Goal: Task Accomplishment & Management: Manage account settings

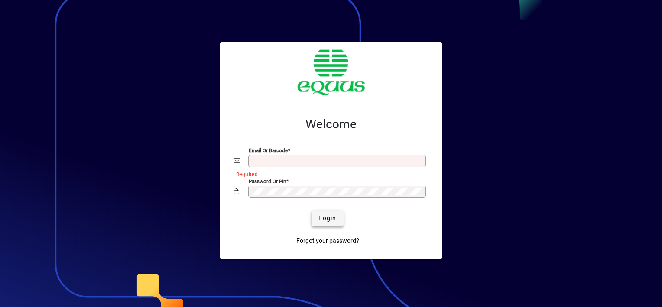
type input "**********"
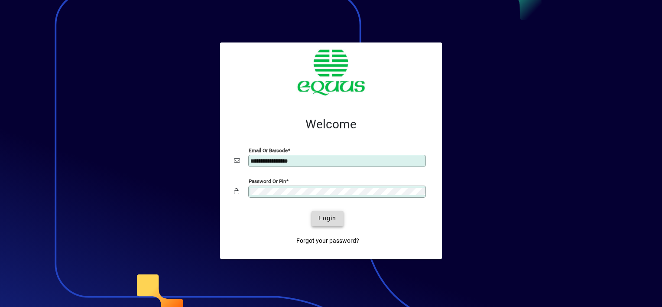
click at [324, 218] on span "Login" at bounding box center [327, 218] width 18 height 9
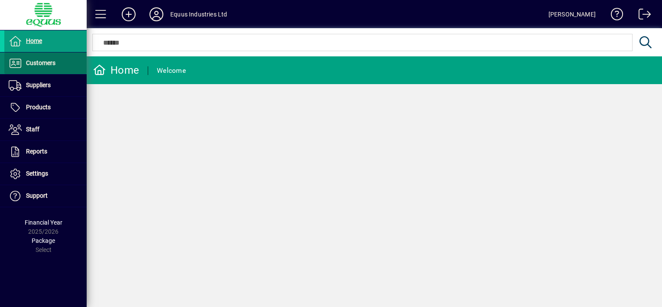
click at [40, 62] on span "Customers" at bounding box center [40, 62] width 29 height 7
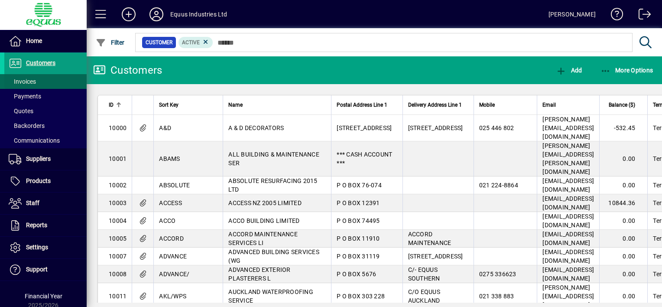
click at [27, 81] on span "Invoices" at bounding box center [22, 81] width 27 height 7
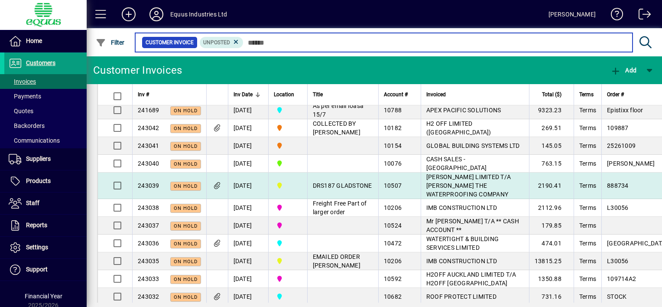
scroll to position [43, 0]
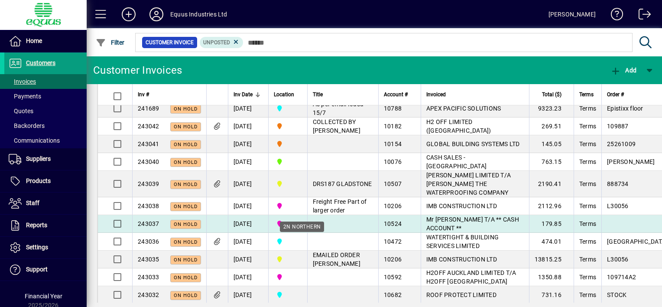
click at [302, 228] on span "2N NORTHERN" at bounding box center [288, 224] width 28 height 10
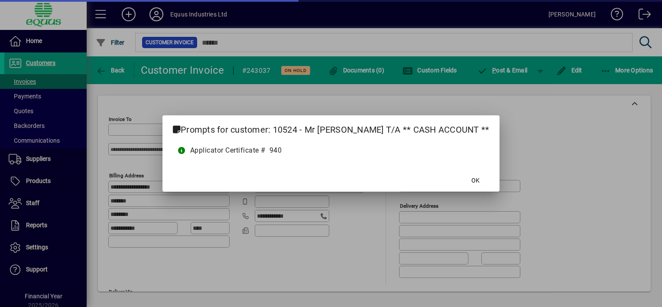
type input "**********"
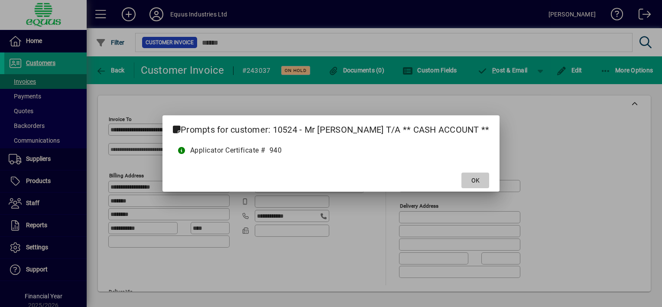
click at [471, 177] on span "OK" at bounding box center [475, 180] width 8 height 9
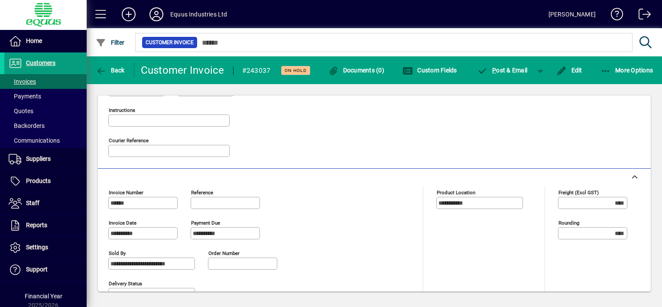
scroll to position [228, 0]
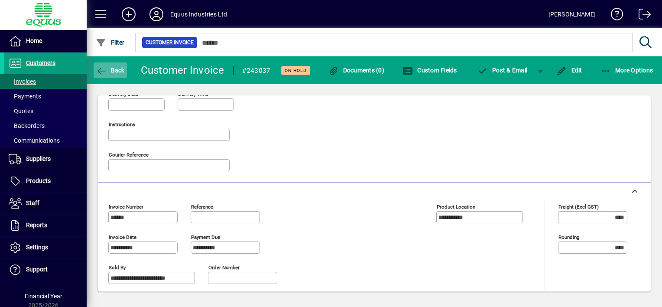
click at [98, 67] on icon "button" at bounding box center [101, 71] width 11 height 9
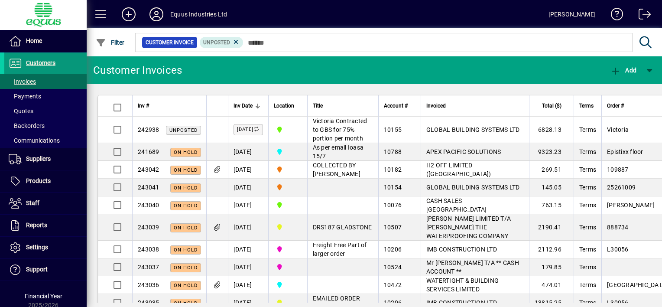
click at [34, 61] on span "Customers" at bounding box center [40, 62] width 29 height 7
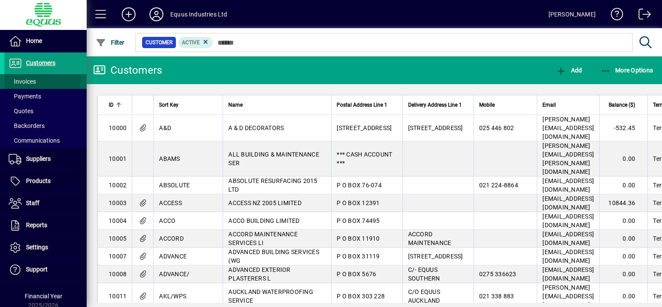
click at [31, 81] on span "Invoices" at bounding box center [22, 81] width 27 height 7
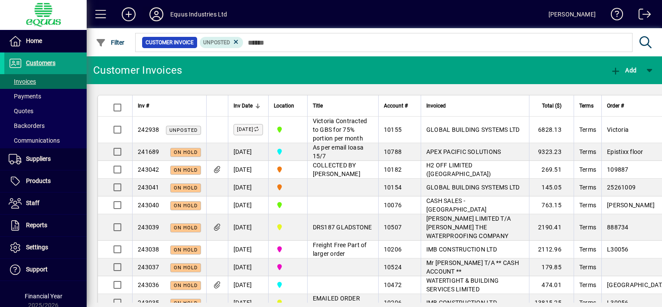
click at [158, 13] on icon at bounding box center [156, 14] width 17 height 14
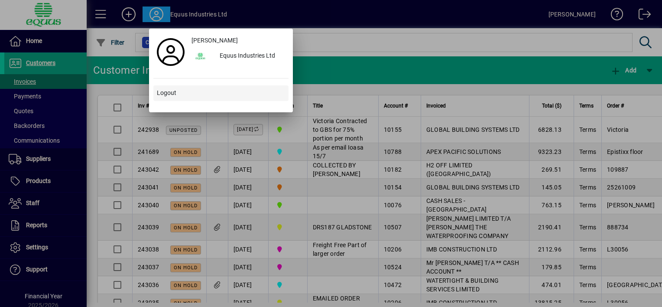
click at [161, 92] on span "Logout" at bounding box center [166, 92] width 19 height 9
